Goal: Entertainment & Leisure: Consume media (video, audio)

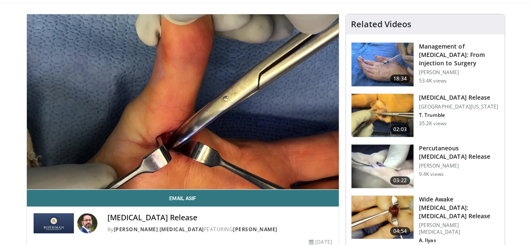
scroll to position [77, 0]
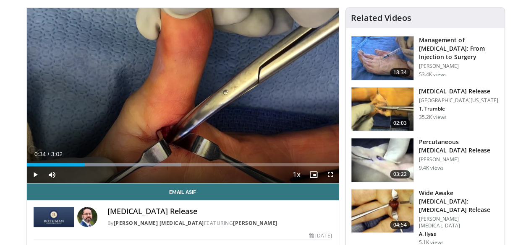
drag, startPoint x: 22, startPoint y: 179, endPoint x: 69, endPoint y: 184, distance: 46.8
click at [69, 183] on div "Current Time 0:34 / Duration 3:02 Play Skip Backward Skip Forward Mute Loaded :…" at bounding box center [183, 175] width 312 height 17
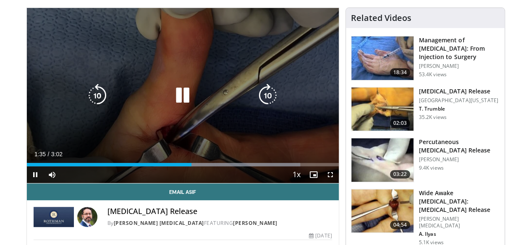
click at [178, 99] on icon "Video Player" at bounding box center [183, 96] width 24 height 24
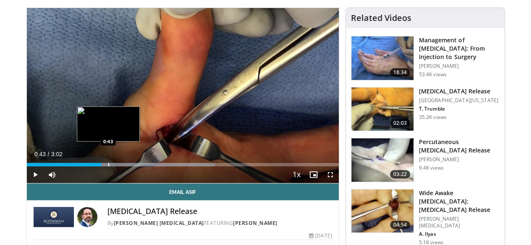
drag, startPoint x: 183, startPoint y: 180, endPoint x: 86, endPoint y: 181, distance: 96.1
click at [108, 167] on div "Progress Bar" at bounding box center [108, 164] width 1 height 3
